Goal: Task Accomplishment & Management: Manage account settings

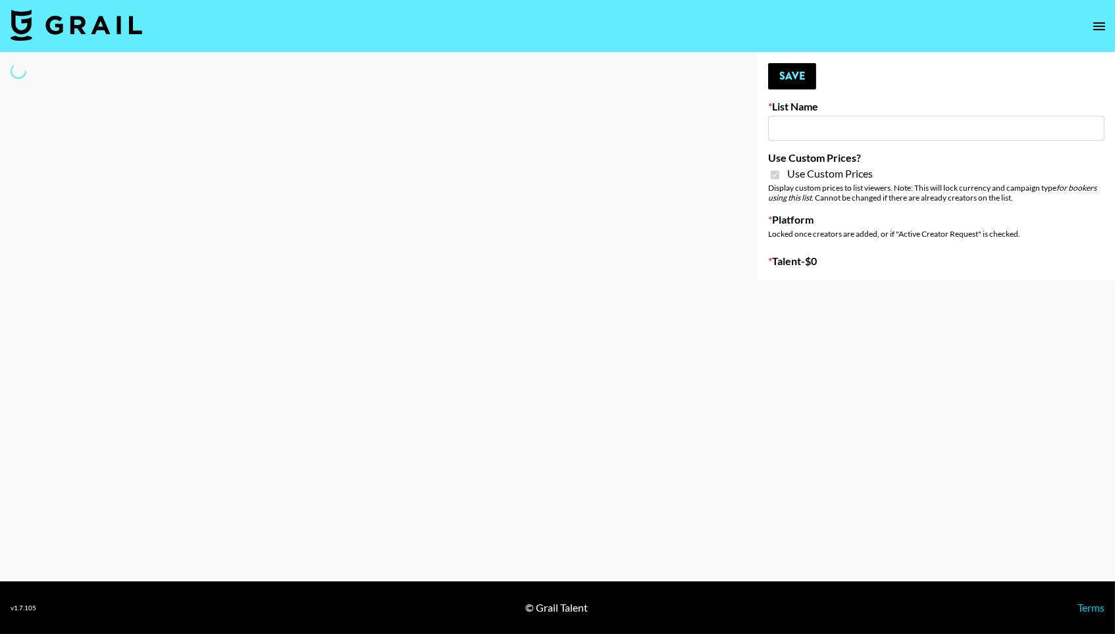
type input "Pretti Make-Up AI Assistant"
checkbox input "true"
select select "Brand"
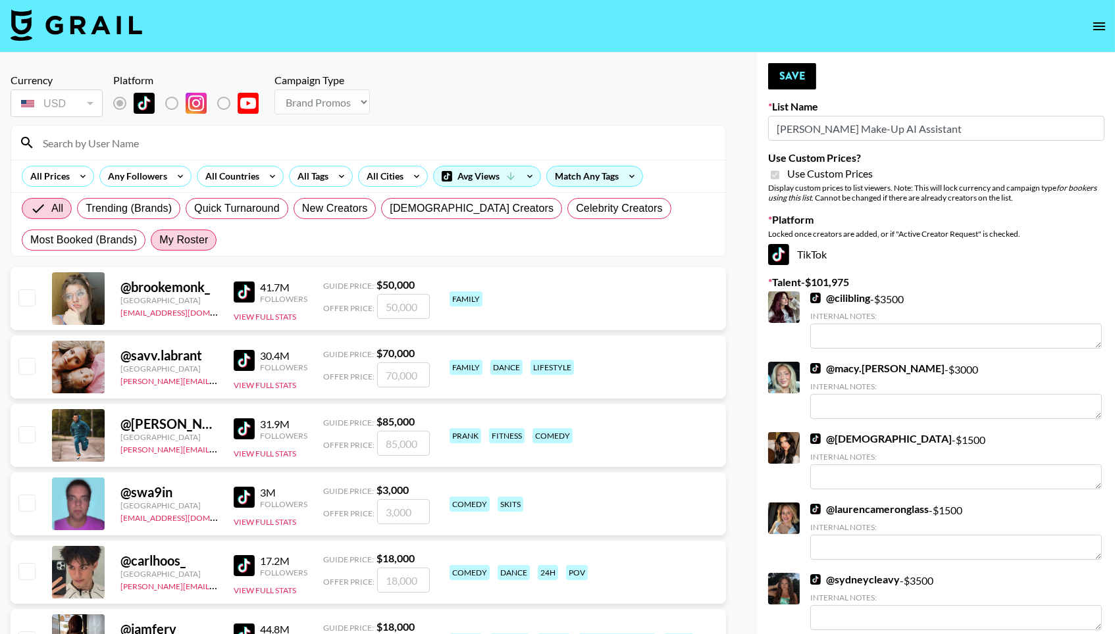
click at [170, 246] on span "My Roster" at bounding box center [183, 240] width 49 height 16
click at [159, 240] on input "My Roster" at bounding box center [159, 240] width 0 height 0
radio input "true"
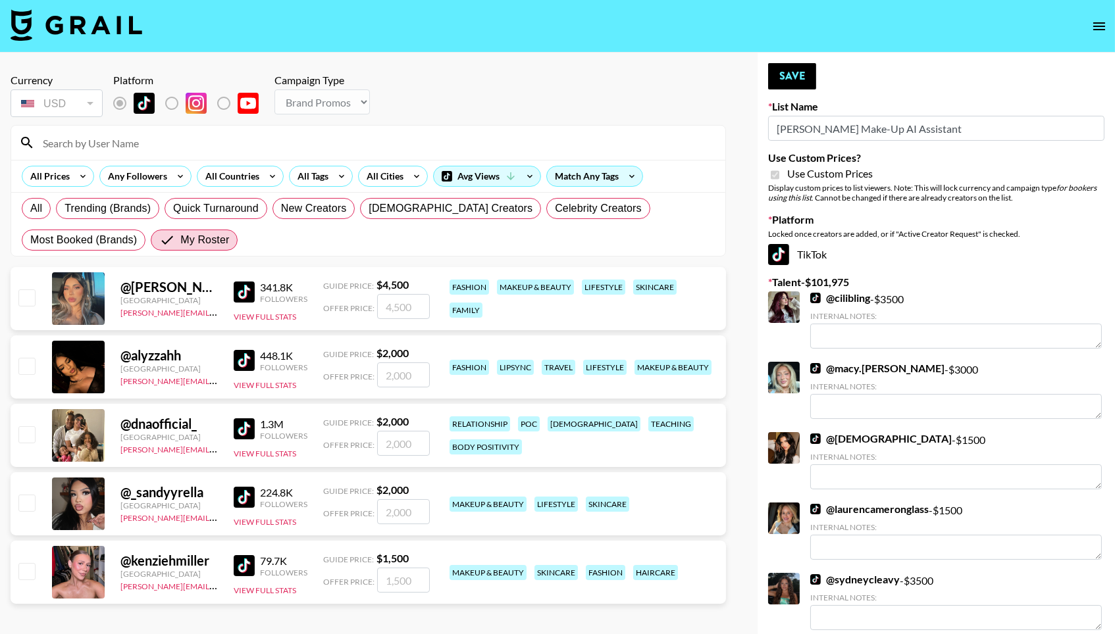
click at [411, 305] on input "number" at bounding box center [403, 306] width 53 height 25
checkbox input "true"
type input "3500"
click at [29, 369] on input "checkbox" at bounding box center [26, 366] width 16 height 16
checkbox input "true"
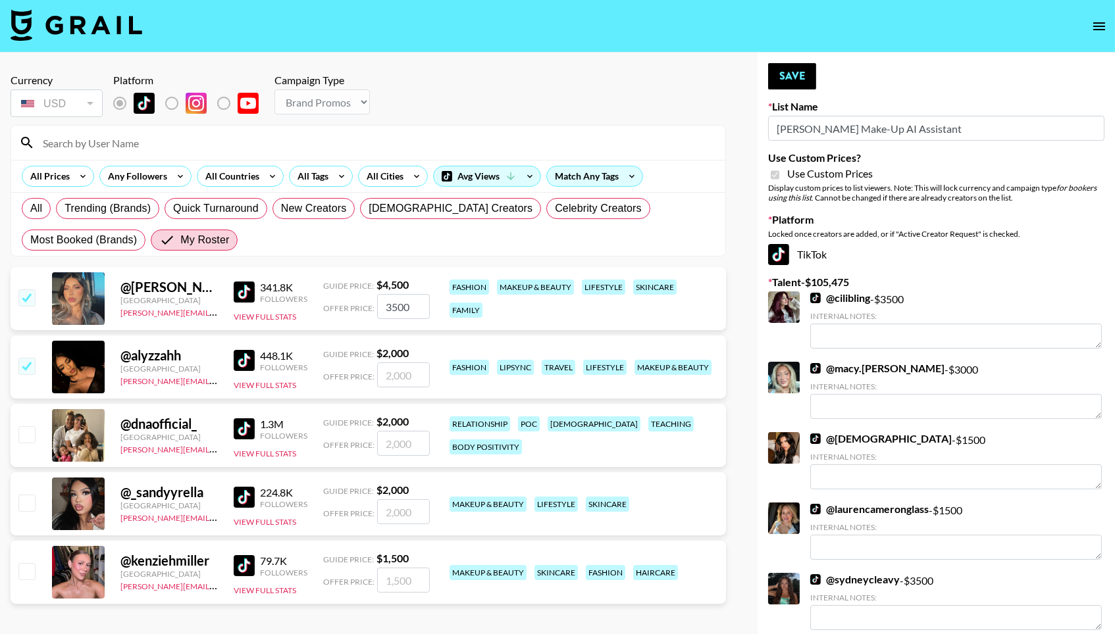
type input "2000"
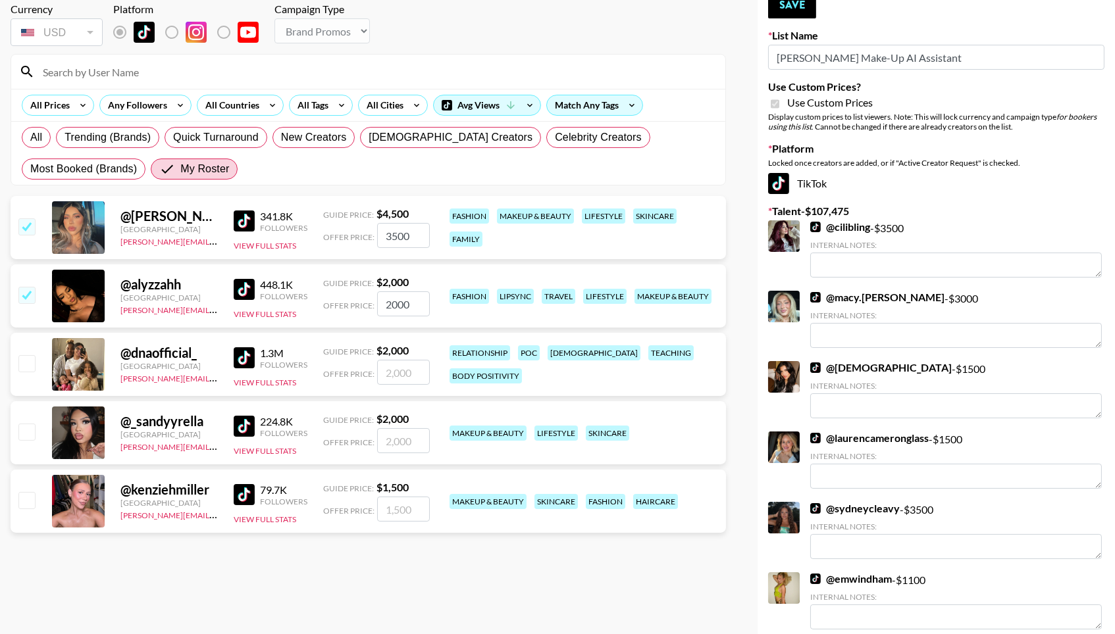
scroll to position [74, 0]
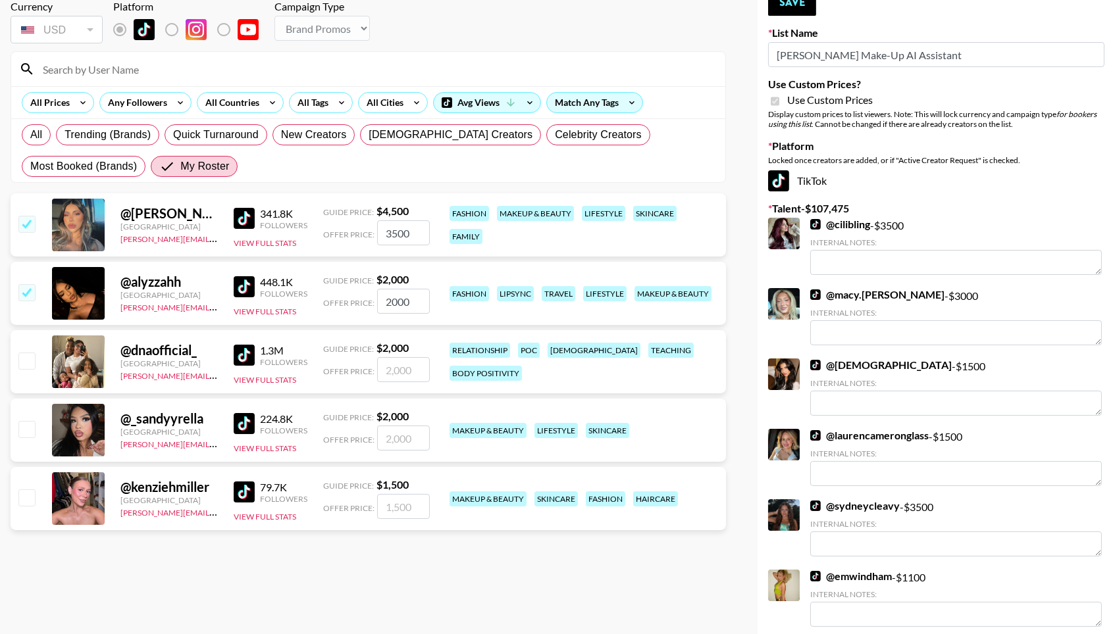
click at [31, 428] on input "checkbox" at bounding box center [26, 429] width 16 height 16
checkbox input "true"
type input "2000"
click at [27, 497] on input "checkbox" at bounding box center [26, 498] width 16 height 16
checkbox input "true"
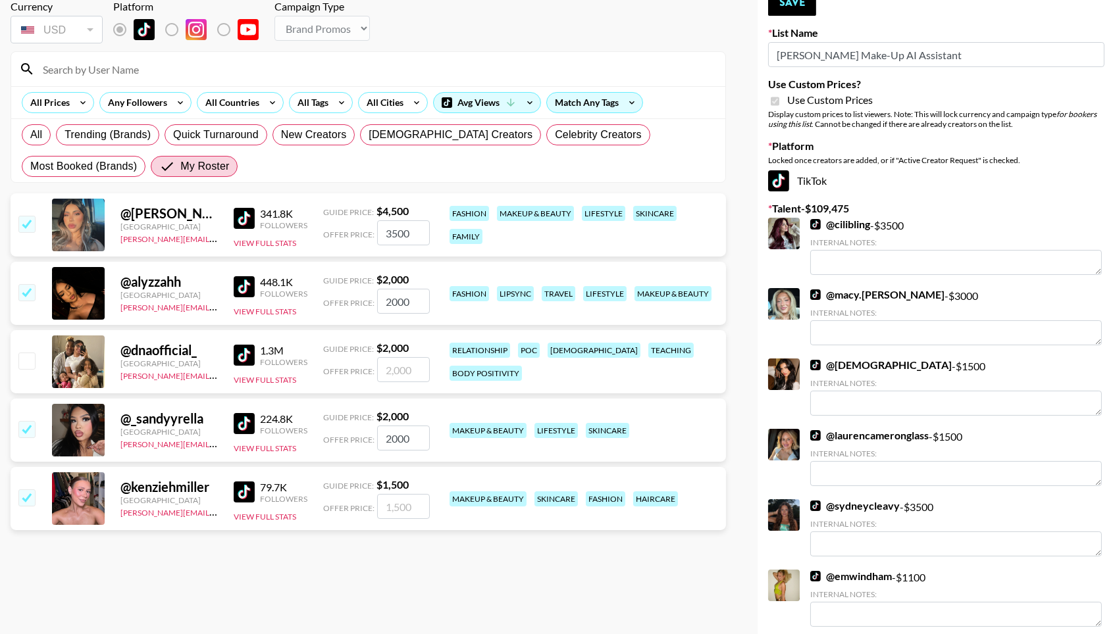
type input "1500"
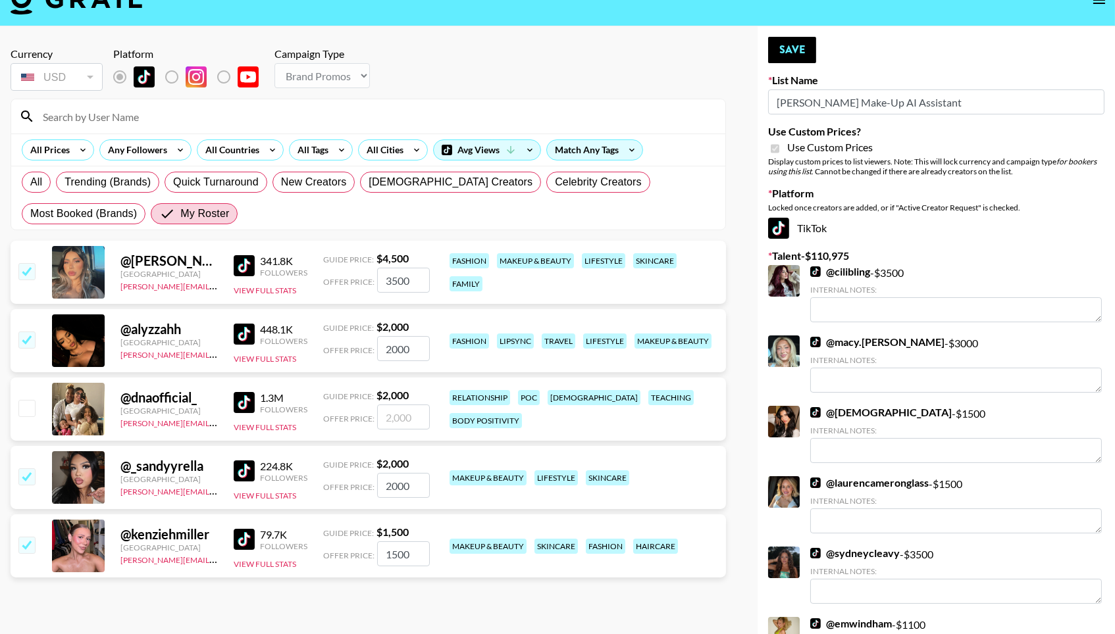
scroll to position [26, 0]
click at [783, 59] on button "Save" at bounding box center [792, 50] width 48 height 26
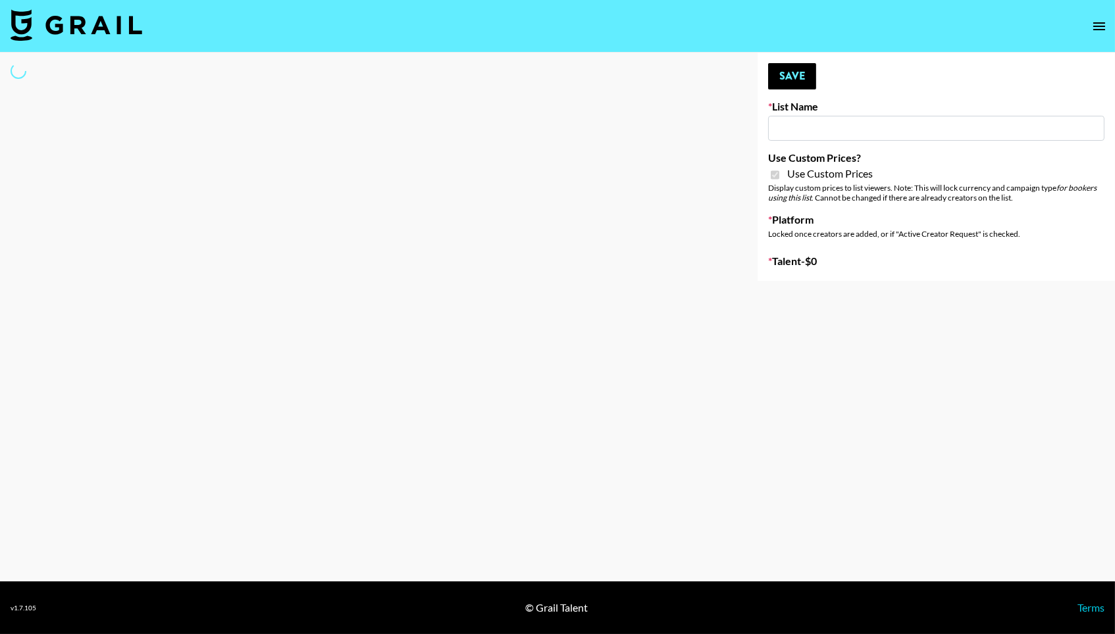
type input "**Noschinko UGC**"
checkbox input "true"
select select "Brand"
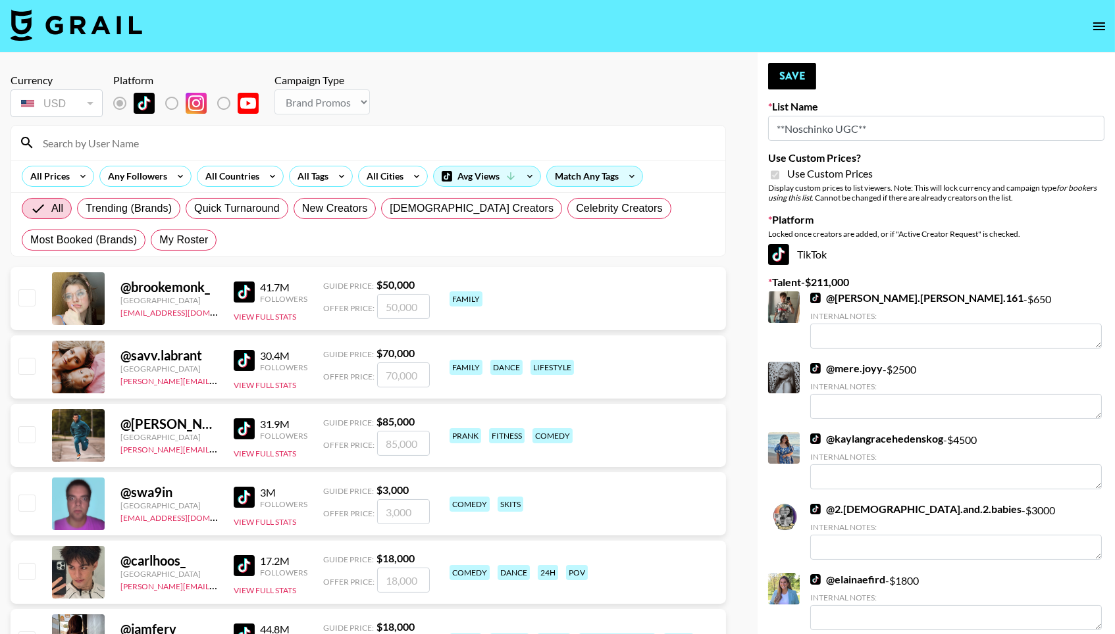
click at [217, 240] on div "All Trending (Brands) Quick Turnaround New Creators [DEMOGRAPHIC_DATA] Creators…" at bounding box center [368, 224] width 698 height 63
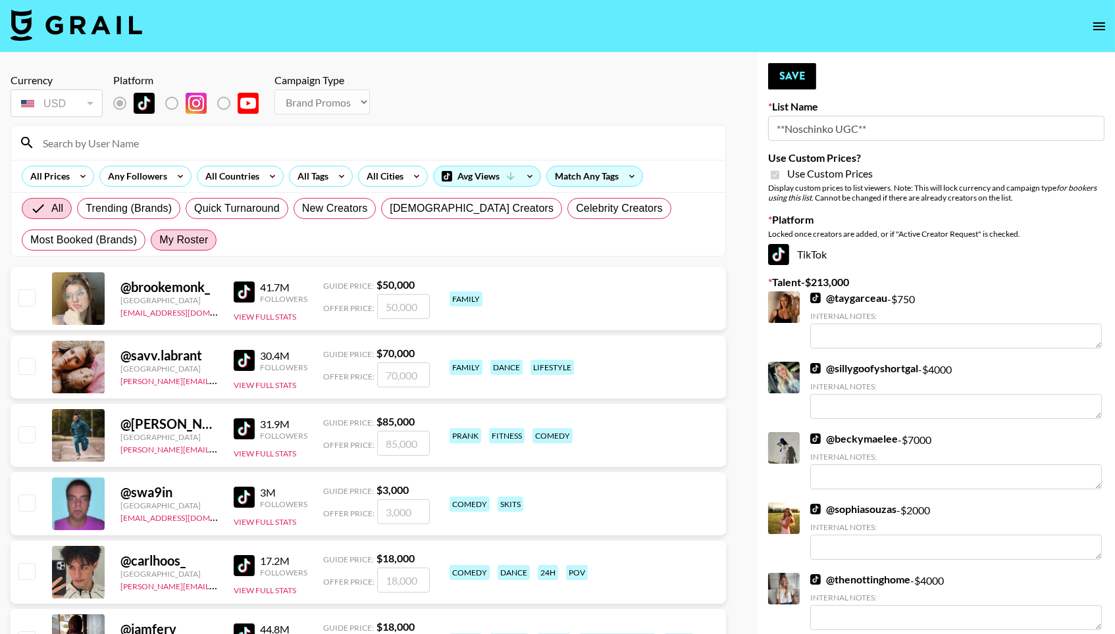
click at [192, 245] on span "My Roster" at bounding box center [183, 240] width 49 height 16
click at [159, 240] on input "My Roster" at bounding box center [159, 240] width 0 height 0
radio input "true"
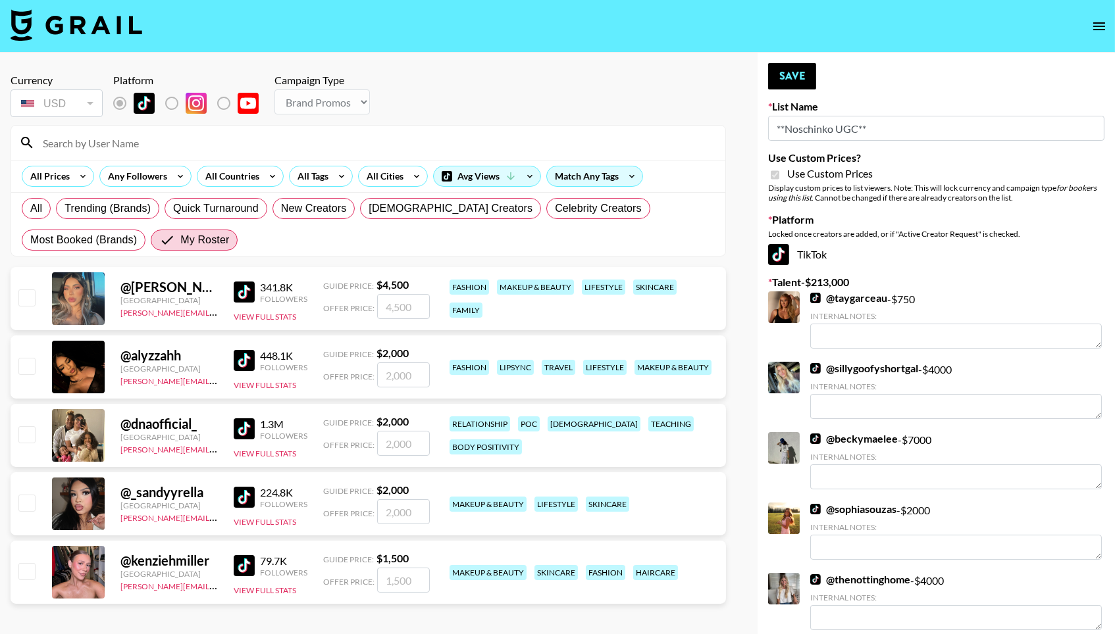
click at [30, 299] on input "checkbox" at bounding box center [26, 298] width 16 height 16
checkbox input "true"
type input "4500"
click at [26, 373] on input "checkbox" at bounding box center [26, 366] width 16 height 16
checkbox input "true"
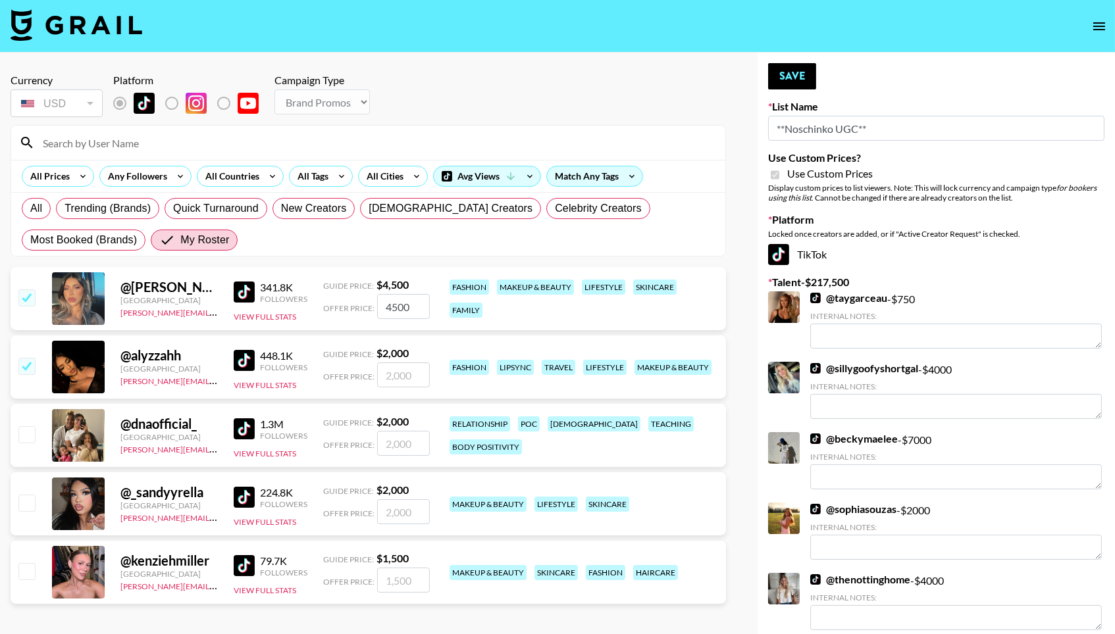
type input "2000"
click at [30, 433] on input "checkbox" at bounding box center [26, 435] width 16 height 16
checkbox input "true"
type input "2000"
click at [29, 501] on input "checkbox" at bounding box center [26, 503] width 16 height 16
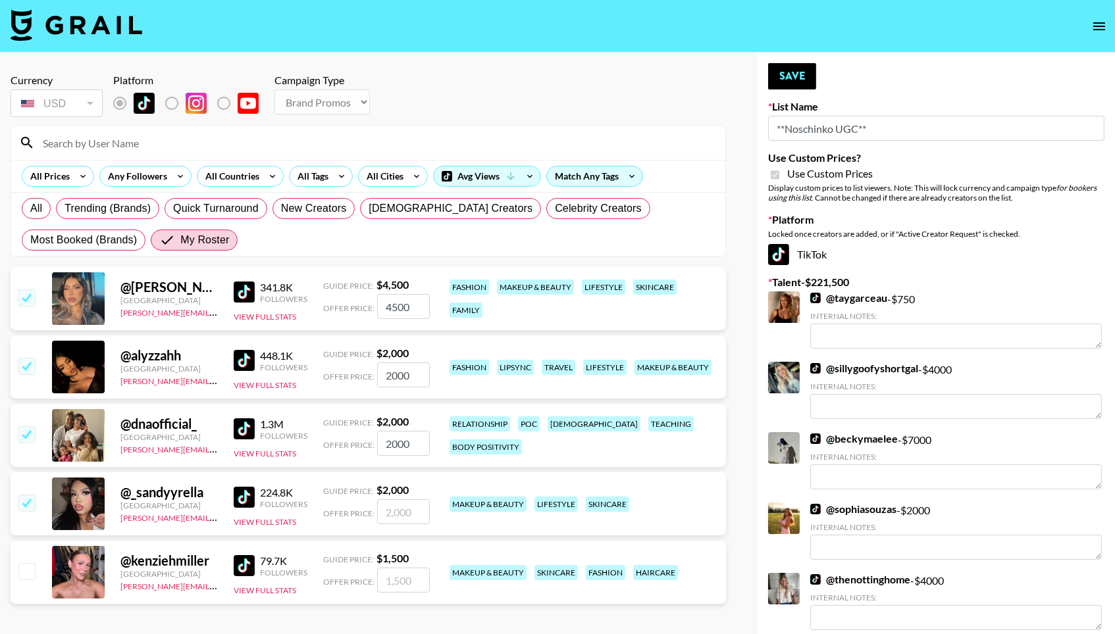
checkbox input "true"
type input "2000"
click at [20, 586] on div "@ kenziehmiller [GEOGRAPHIC_DATA] [PERSON_NAME][EMAIL_ADDRESS][DOMAIN_NAME] 79.…" at bounding box center [368, 572] width 715 height 63
click at [19, 576] on input "checkbox" at bounding box center [26, 571] width 16 height 16
checkbox input "true"
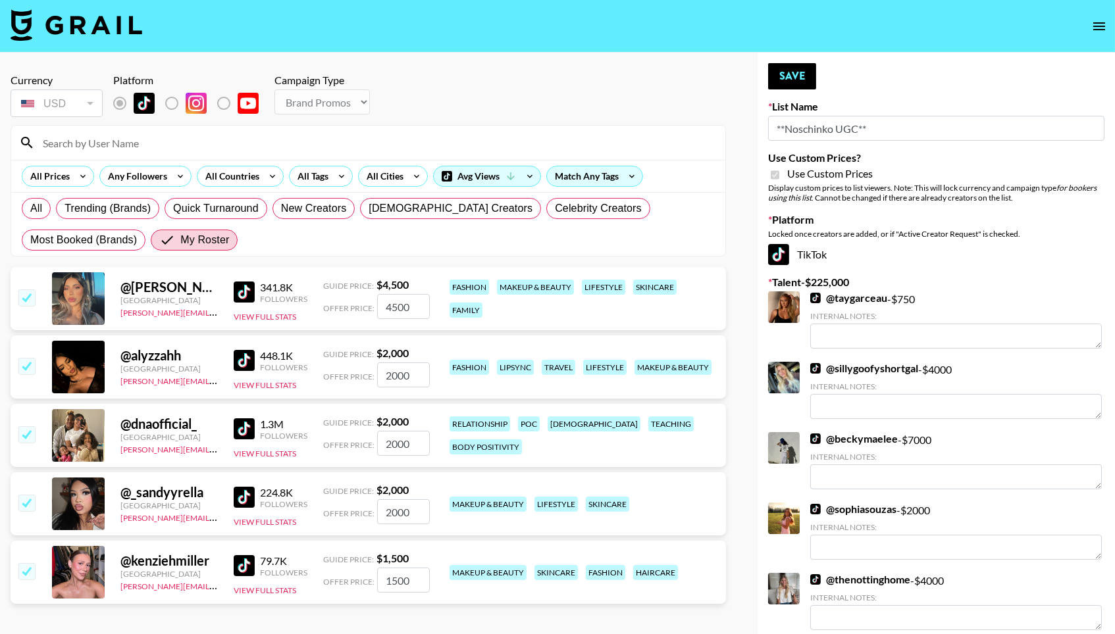
type input "1500"
checkbox input "false"
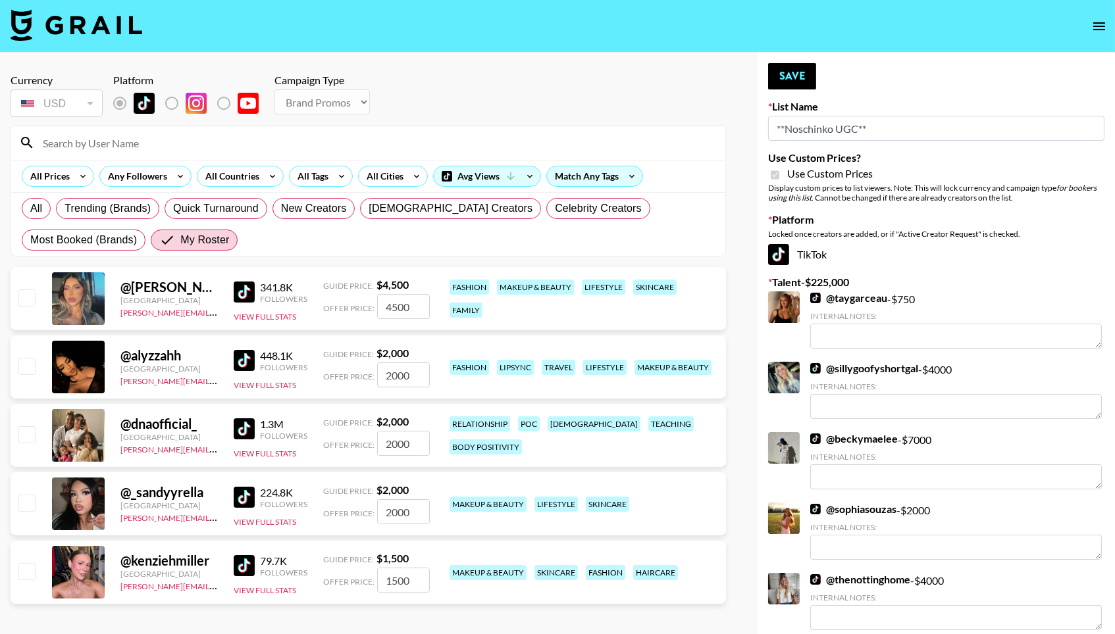
checkbox input "false"
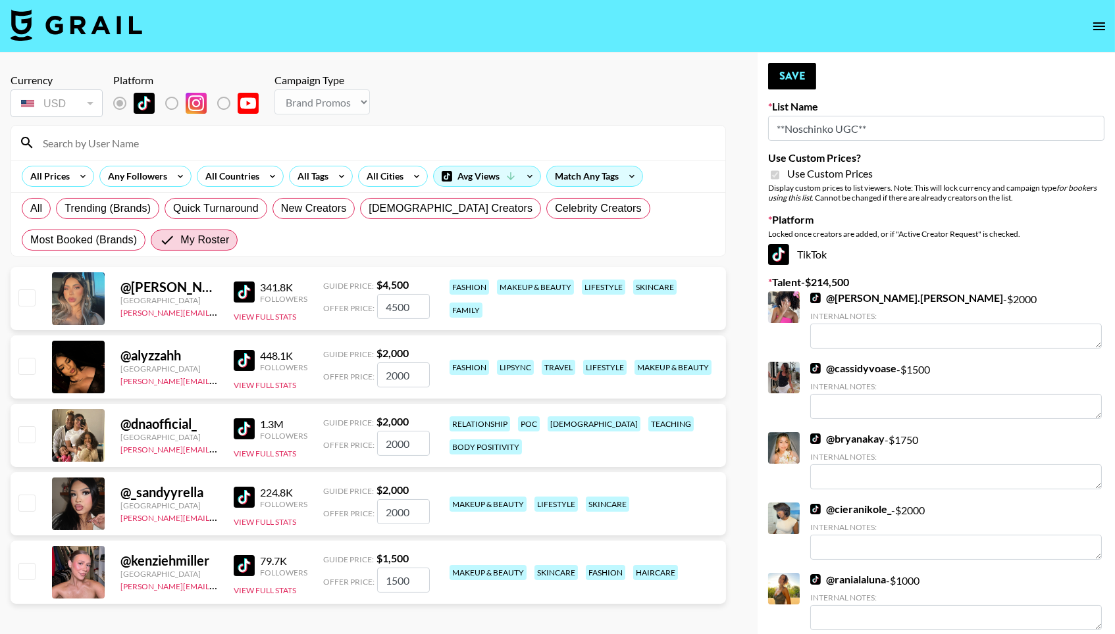
scroll to position [72, 0]
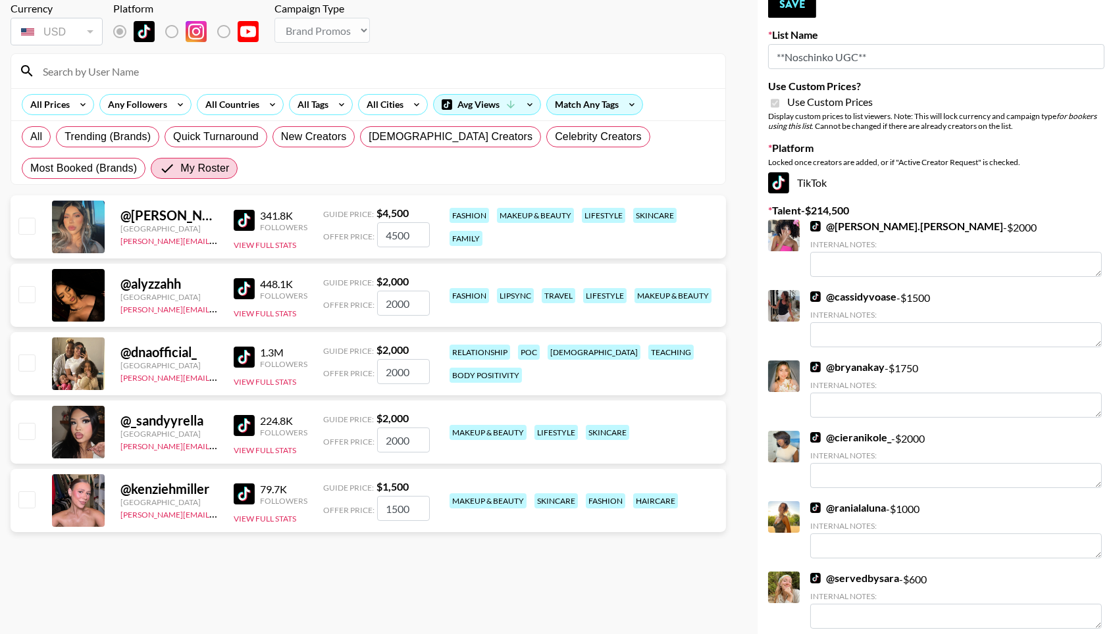
click at [24, 230] on input "checkbox" at bounding box center [26, 226] width 16 height 16
checkbox input "true"
click at [21, 302] on input "checkbox" at bounding box center [26, 294] width 16 height 16
checkbox input "true"
click at [25, 362] on input "checkbox" at bounding box center [26, 363] width 16 height 16
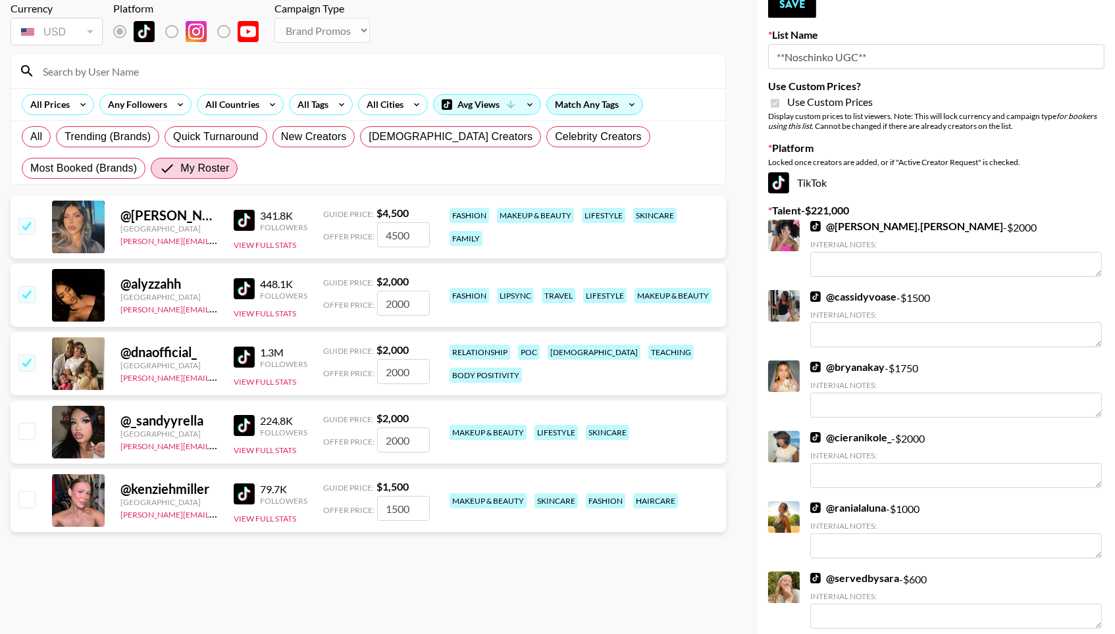
checkbox input "true"
click at [28, 434] on input "checkbox" at bounding box center [26, 431] width 16 height 16
checkbox input "true"
click at [24, 500] on input "checkbox" at bounding box center [26, 500] width 16 height 16
checkbox input "true"
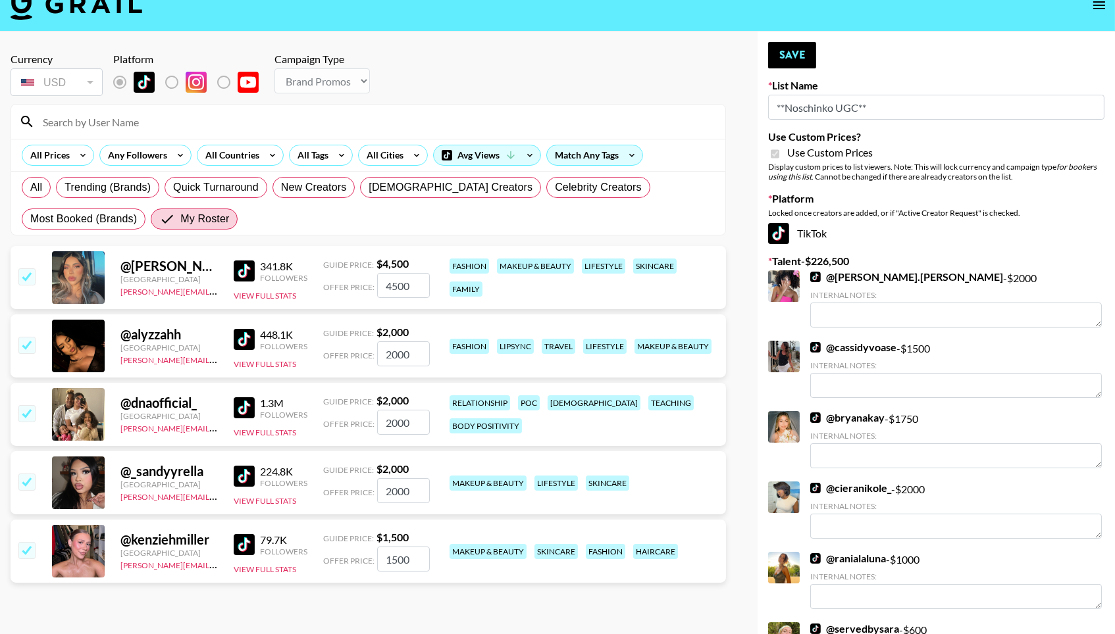
scroll to position [23, 0]
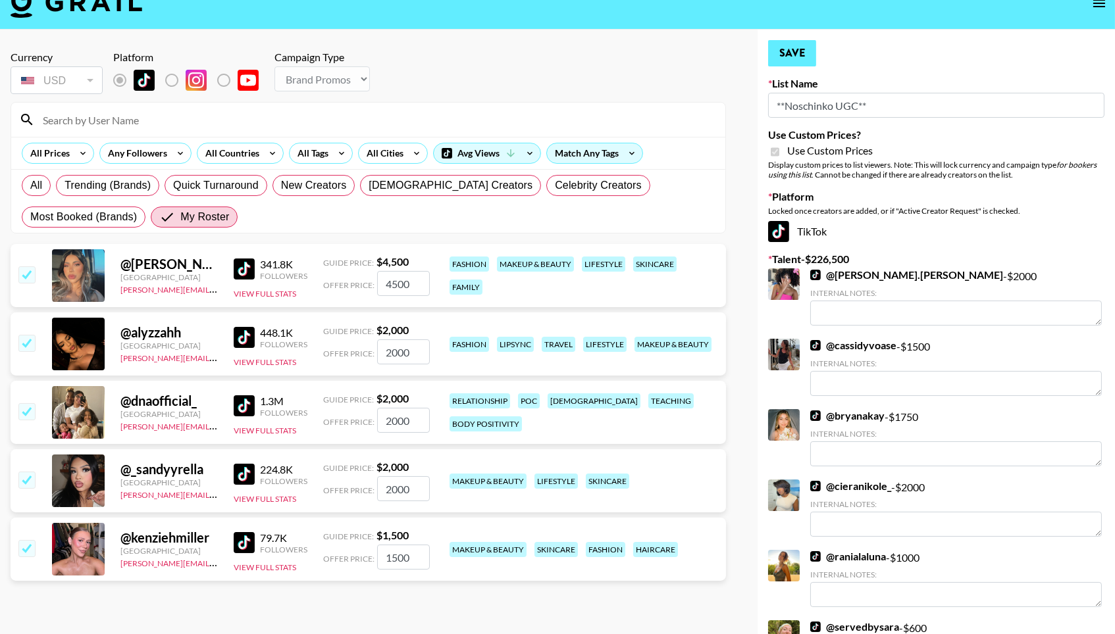
click at [792, 58] on button "Save" at bounding box center [792, 53] width 48 height 26
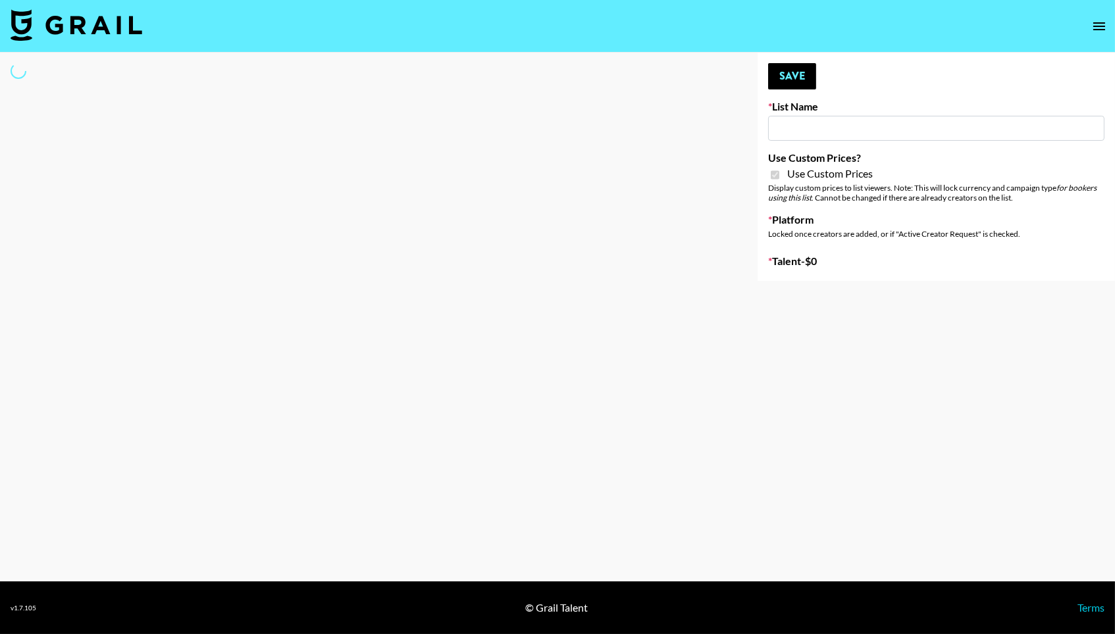
type input "LISEN Watch"
checkbox input "true"
select select "Brand"
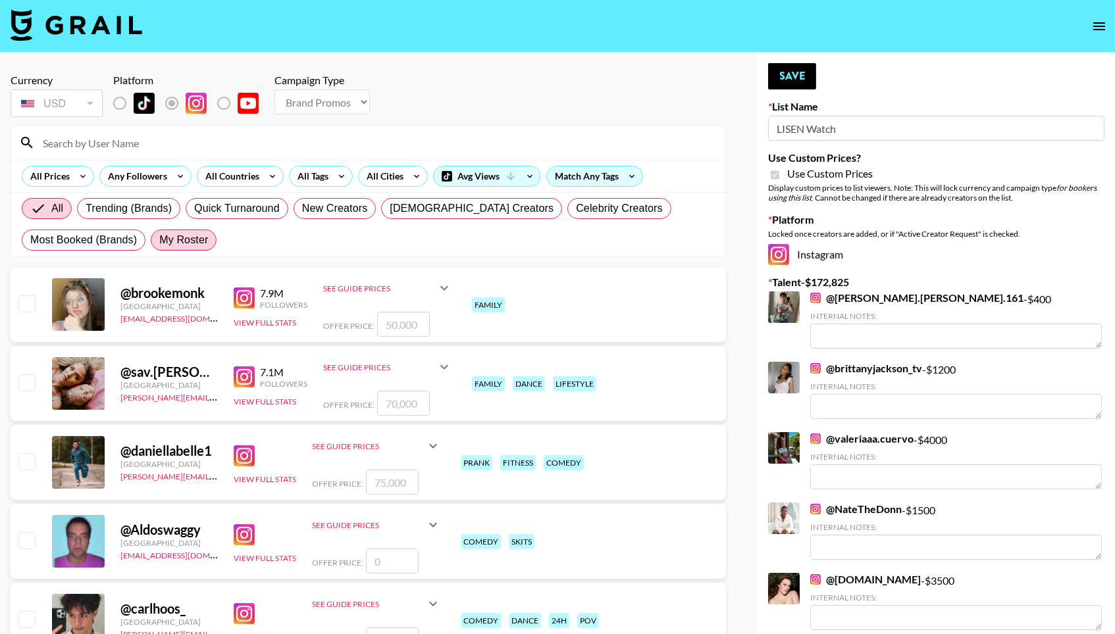
click at [185, 243] on span "My Roster" at bounding box center [183, 240] width 49 height 16
click at [159, 240] on input "My Roster" at bounding box center [159, 240] width 0 height 0
radio input "true"
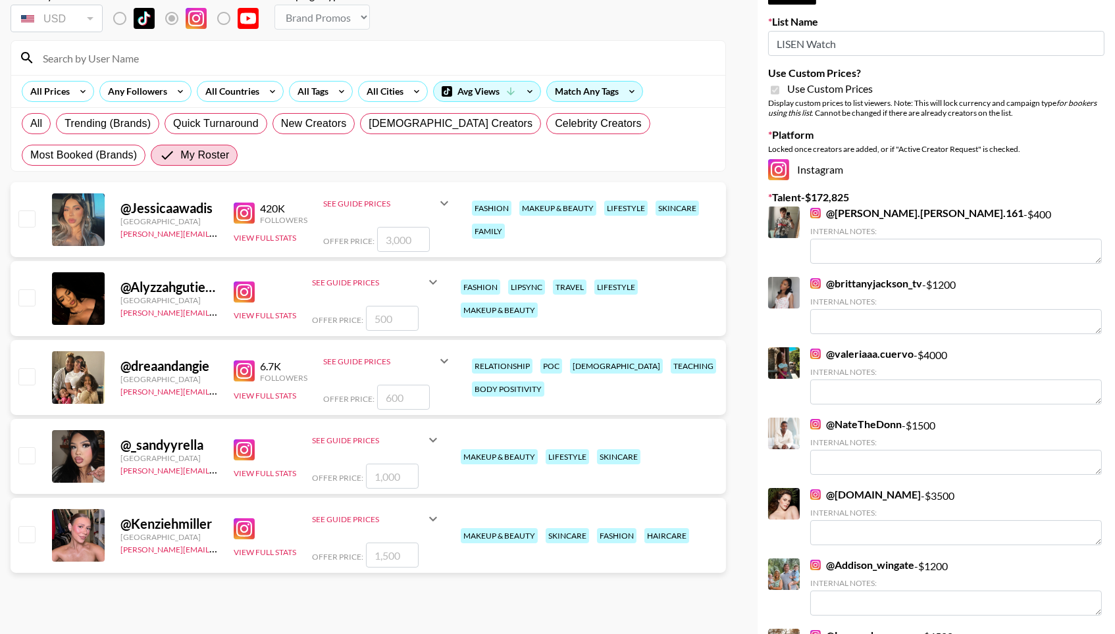
scroll to position [90, 0]
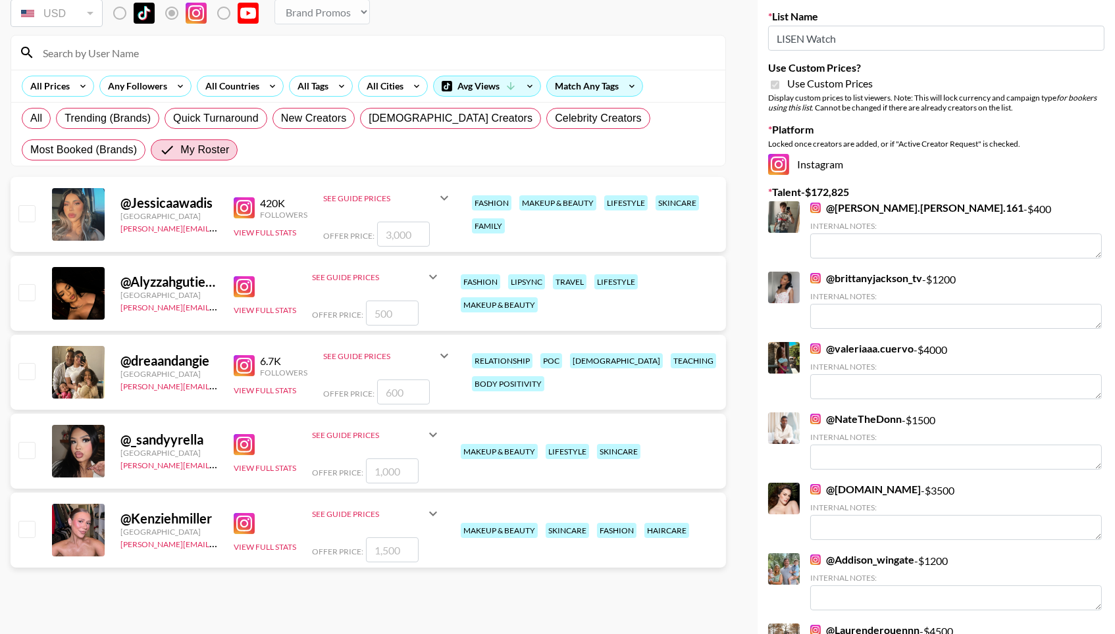
click at [130, 378] on div "[GEOGRAPHIC_DATA]" at bounding box center [168, 374] width 97 height 10
click at [24, 368] on input "checkbox" at bounding box center [26, 371] width 16 height 16
checkbox input "true"
type input "600"
checkbox input "false"
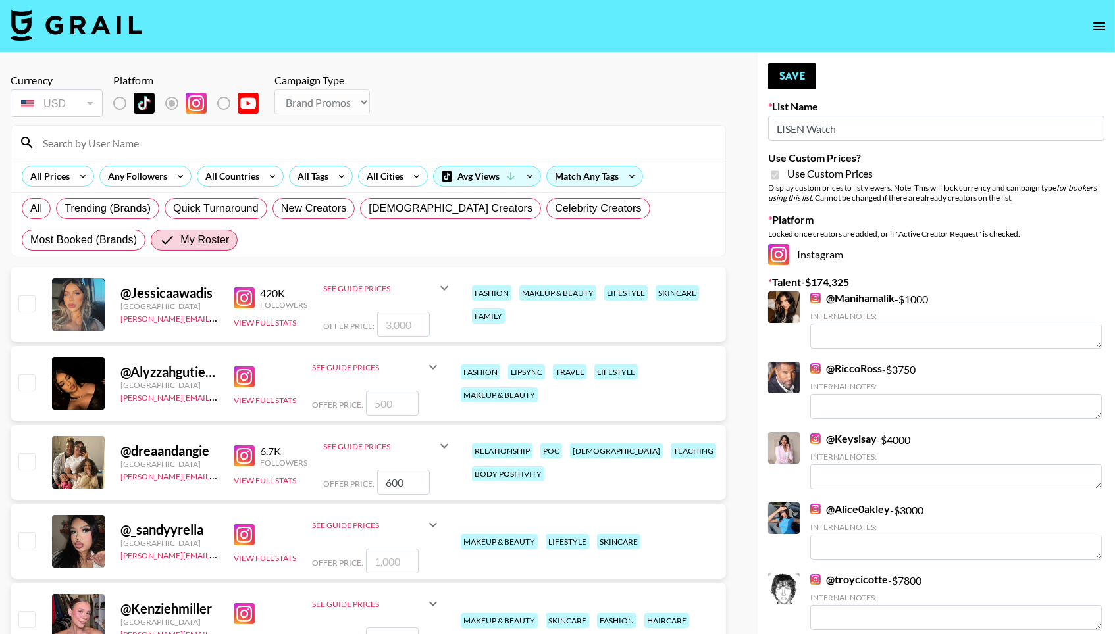
scroll to position [0, 0]
click at [801, 68] on button "Save" at bounding box center [792, 76] width 48 height 26
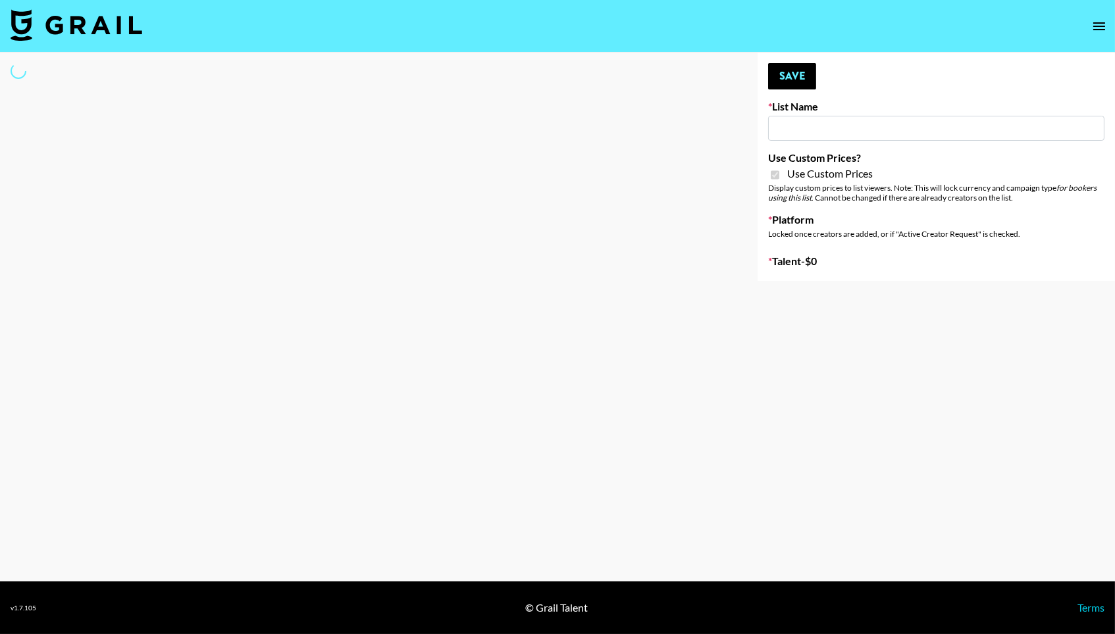
type input "Hetras"
checkbox input "true"
select select "Brand"
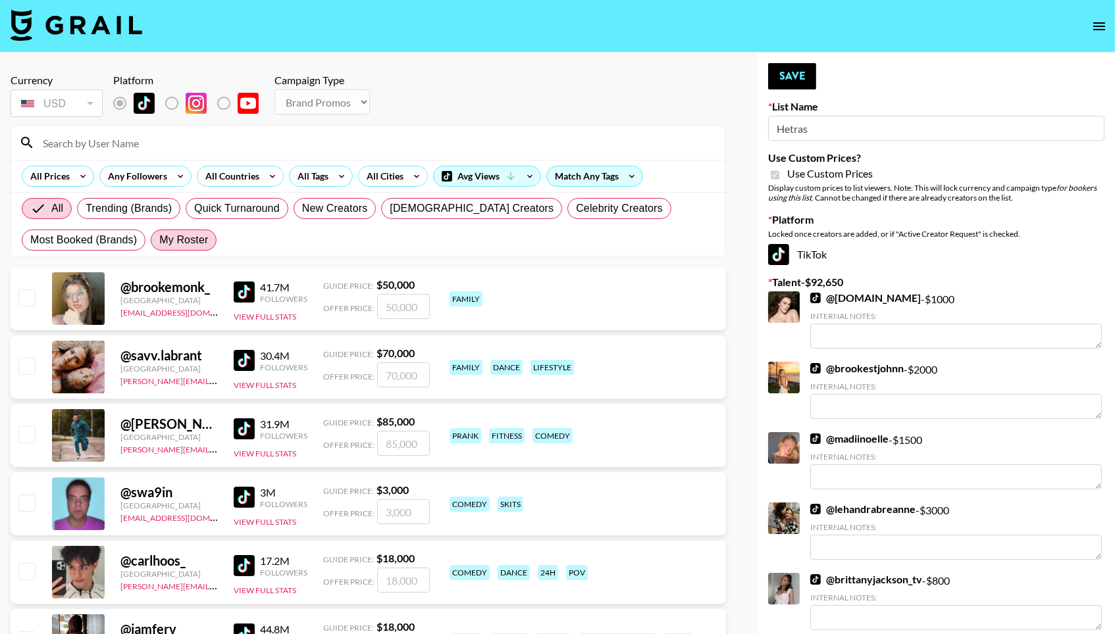
click at [199, 244] on span "My Roster" at bounding box center [183, 240] width 49 height 16
click at [159, 240] on input "My Roster" at bounding box center [159, 240] width 0 height 0
radio input "true"
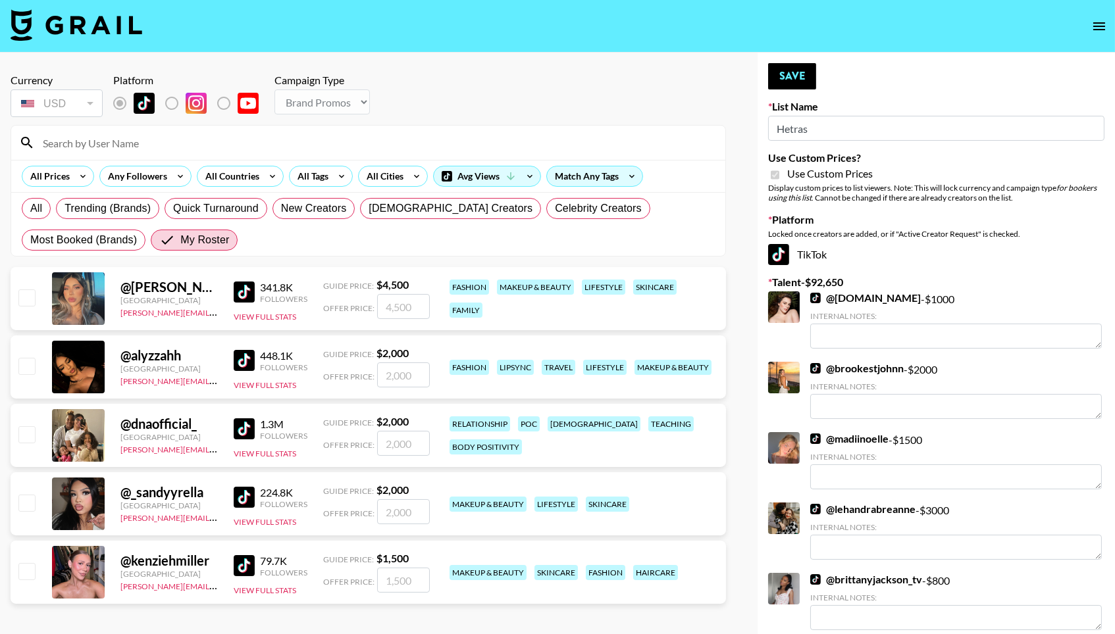
click at [24, 295] on input "checkbox" at bounding box center [26, 298] width 16 height 16
checkbox input "true"
type input "4500"
click at [21, 577] on input "checkbox" at bounding box center [26, 571] width 16 height 16
checkbox input "true"
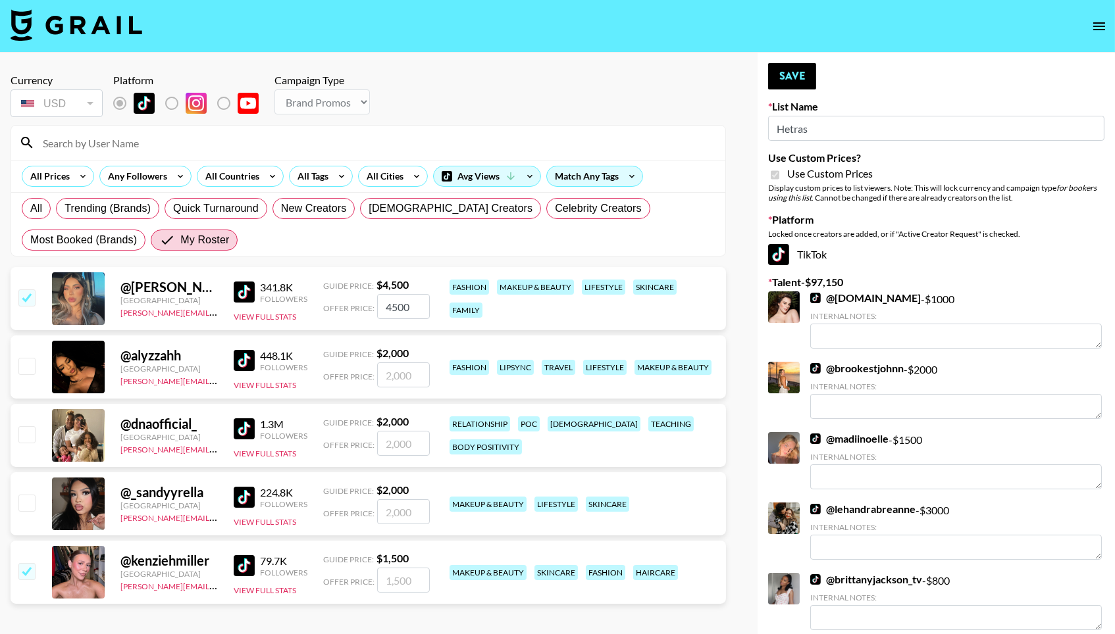
type input "1500"
click at [802, 80] on button "Save" at bounding box center [792, 76] width 48 height 26
